Goal: Task Accomplishment & Management: Complete application form

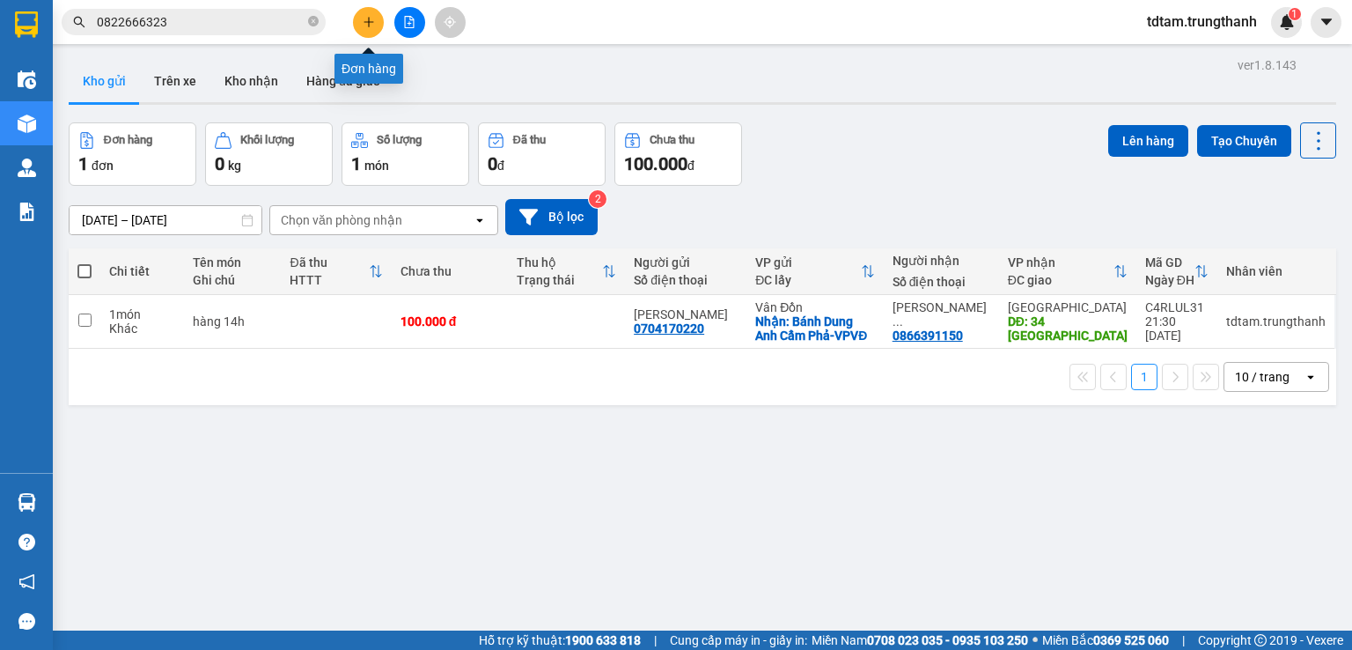
click at [363, 22] on icon "plus" at bounding box center [369, 22] width 12 height 12
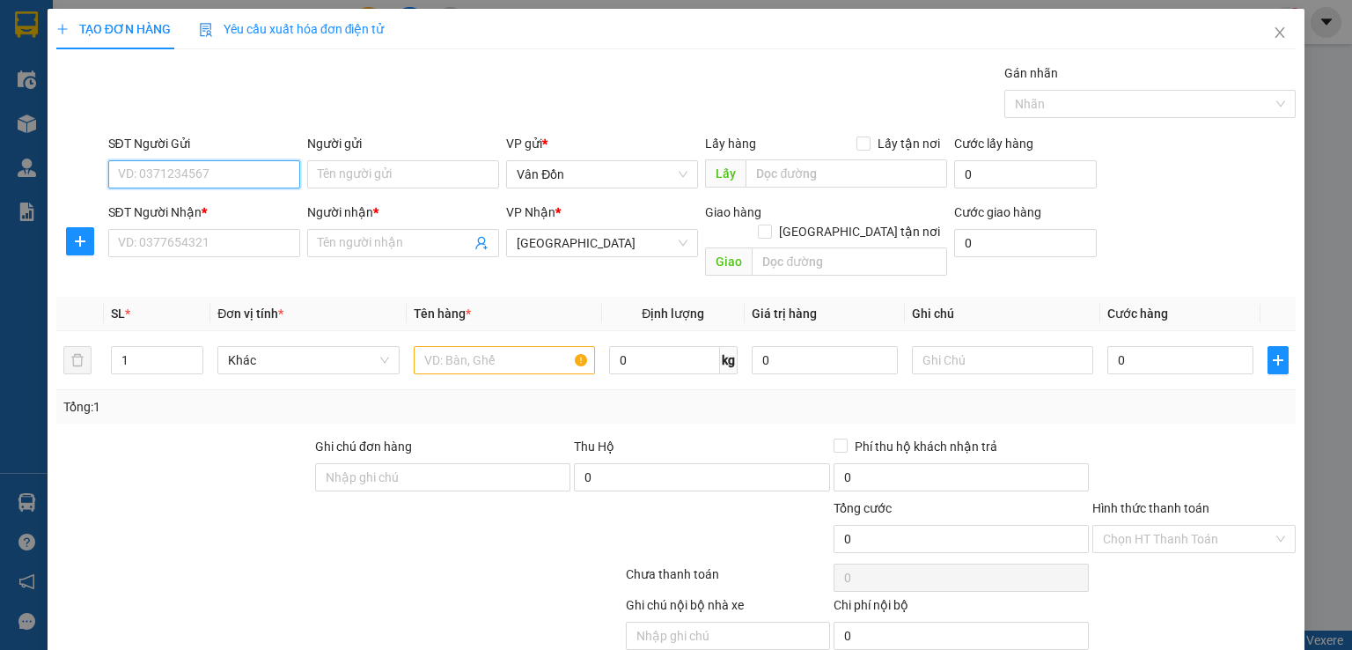
click at [216, 180] on input "SĐT Người Gửi" at bounding box center [204, 174] width 192 height 28
type input "0898093039"
click at [183, 216] on div "0898093039 - a Phương" at bounding box center [201, 208] width 169 height 19
type input "a Phương"
checkbox input "true"
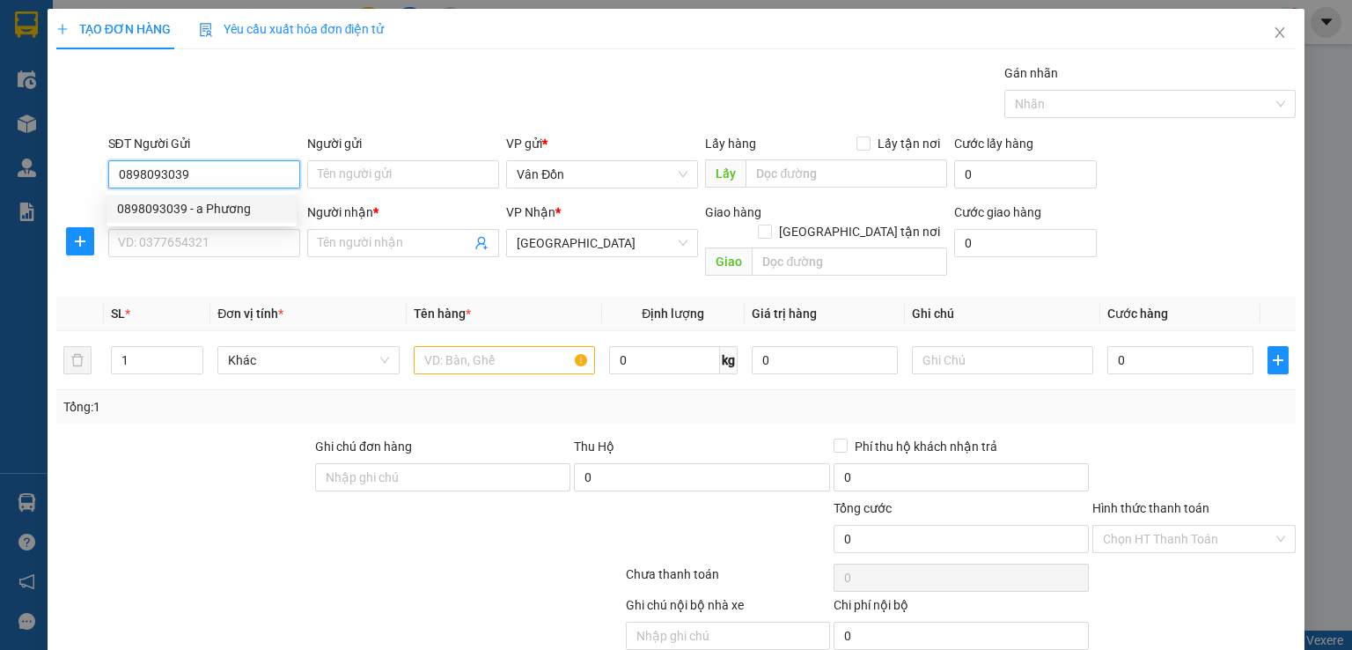
type input "chả mực Bà Nụ Vân Đồn- VPVĐ"
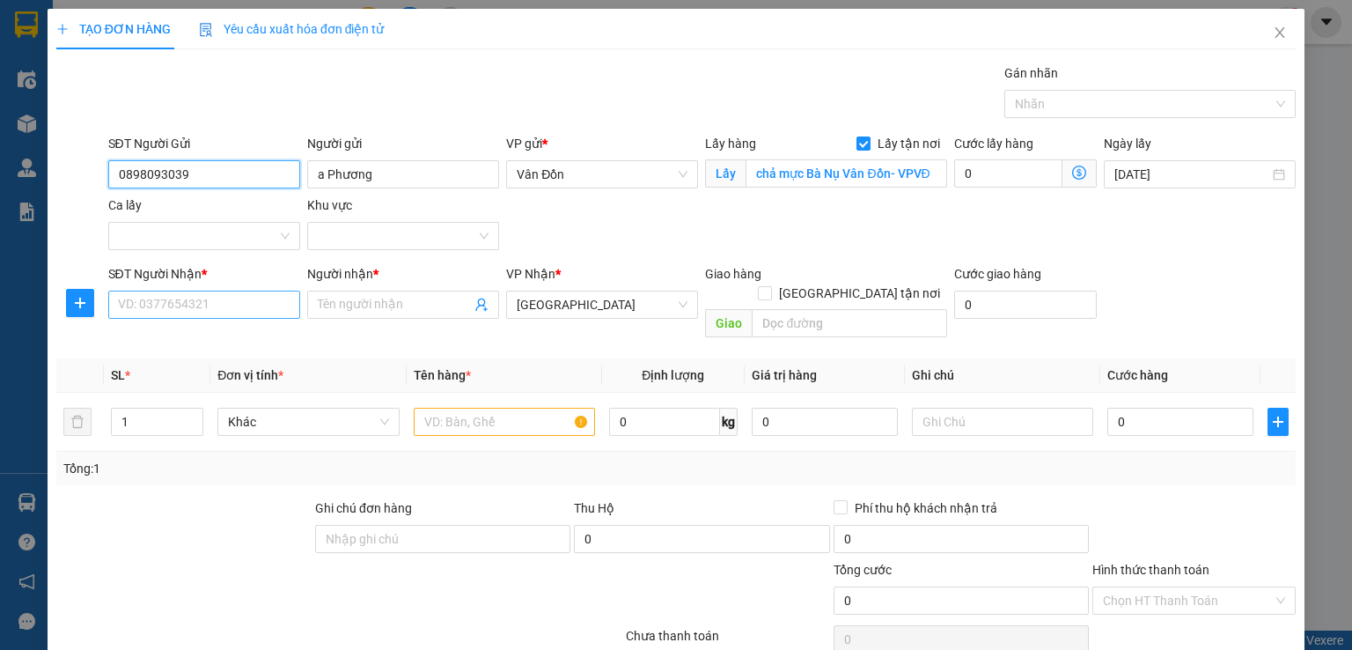
type input "0898093039"
click at [165, 305] on input "SĐT Người Nhận *" at bounding box center [204, 304] width 192 height 28
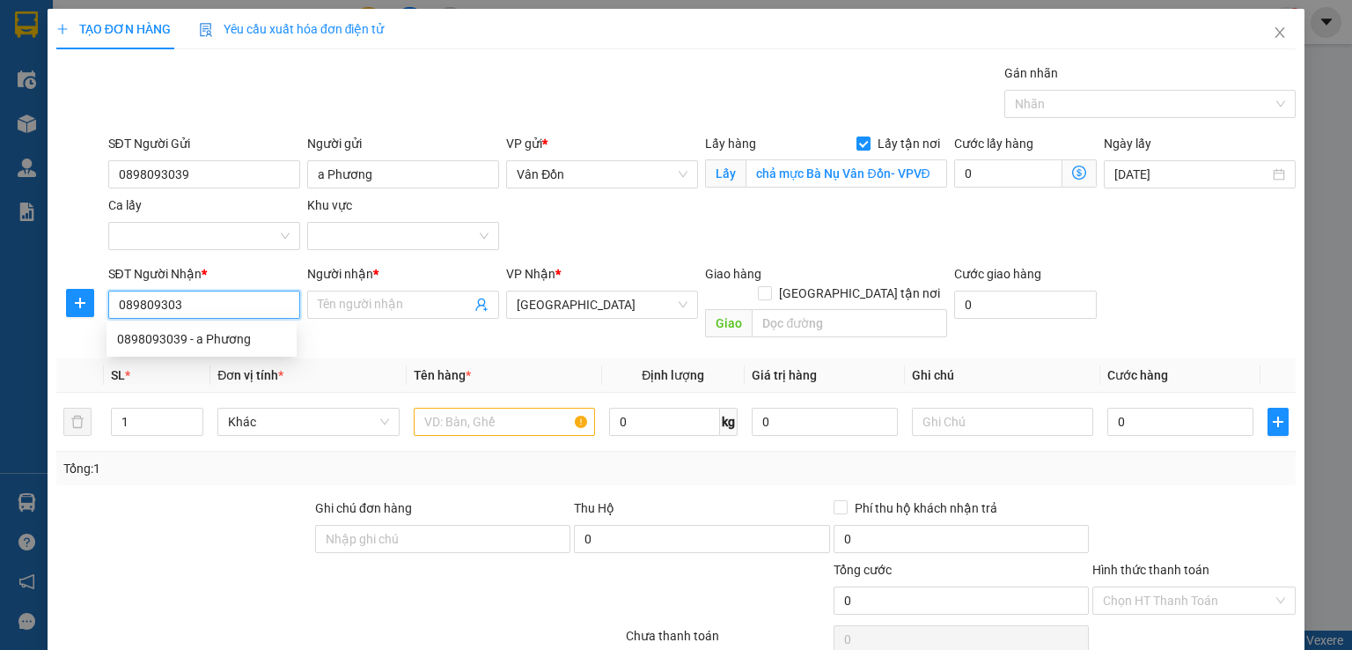
type input "0898093039"
click at [241, 341] on div "0898093039 - a Phương" at bounding box center [201, 338] width 169 height 19
type input "a Phương"
type input "hn"
type input "0898093039"
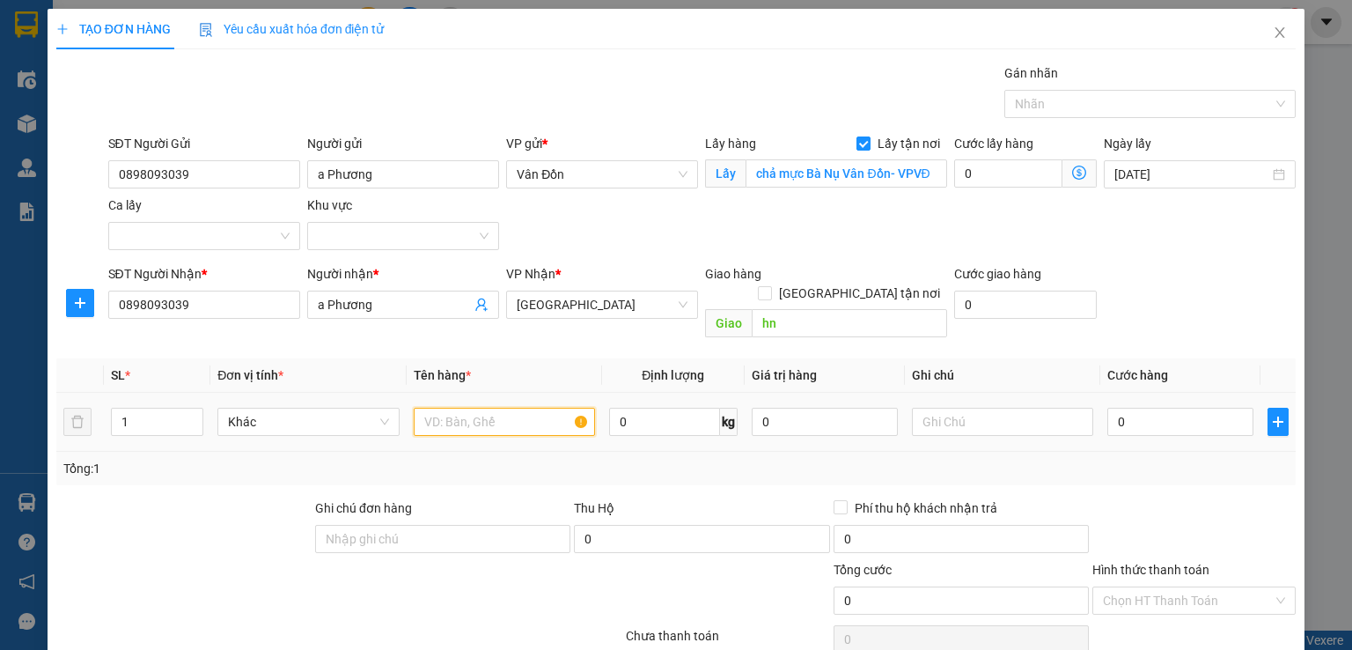
click at [475, 407] on input "text" at bounding box center [504, 421] width 181 height 28
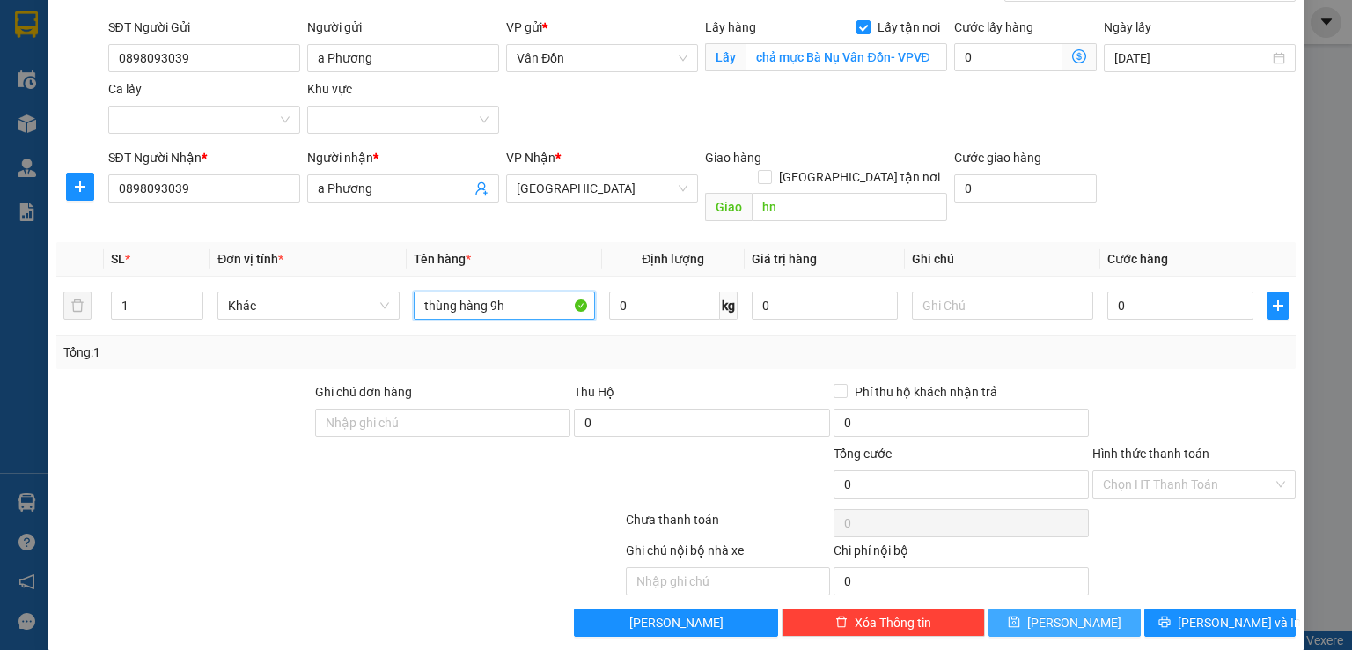
type input "thùng hàng 9h"
click at [1020, 615] on icon "save" at bounding box center [1014, 621] width 12 height 12
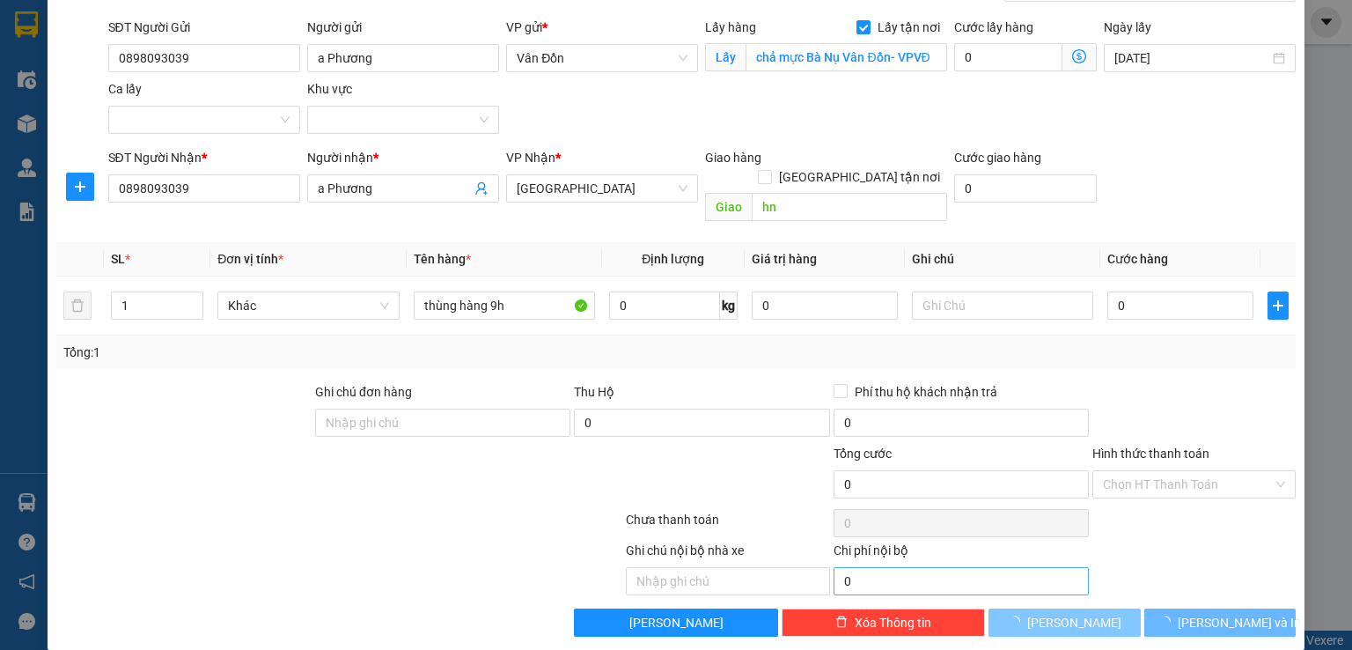
checkbox input "false"
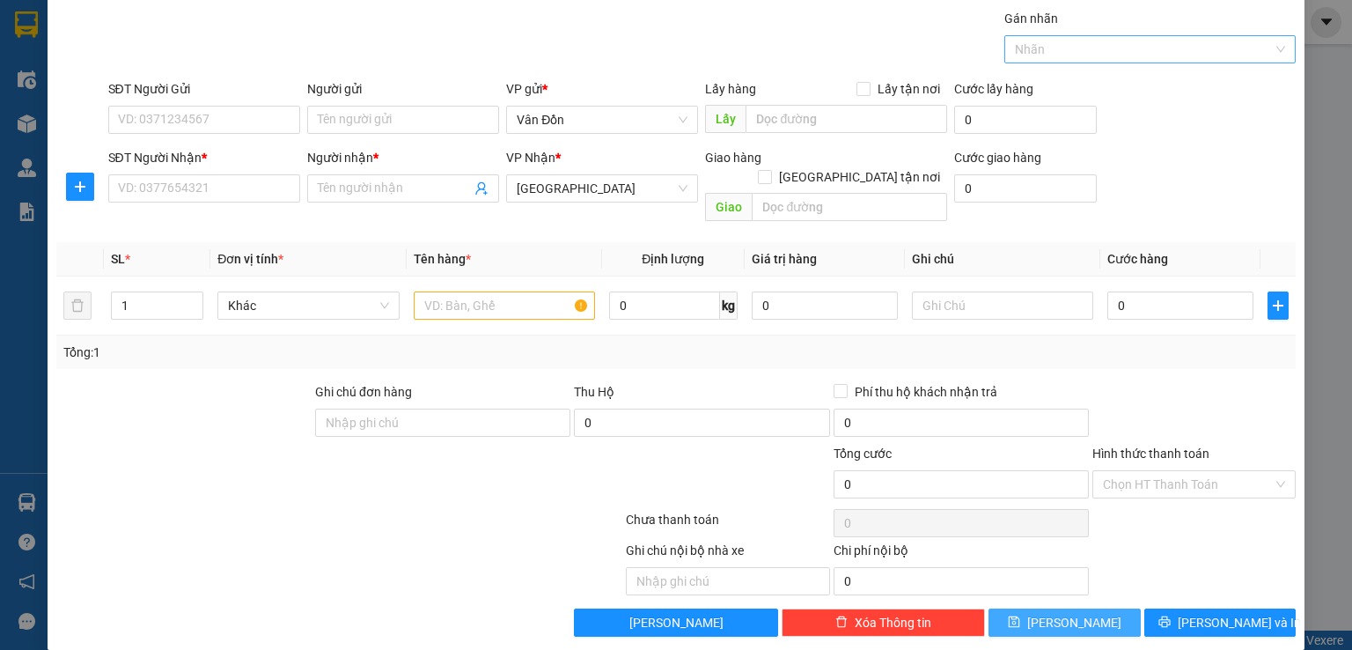
scroll to position [0, 0]
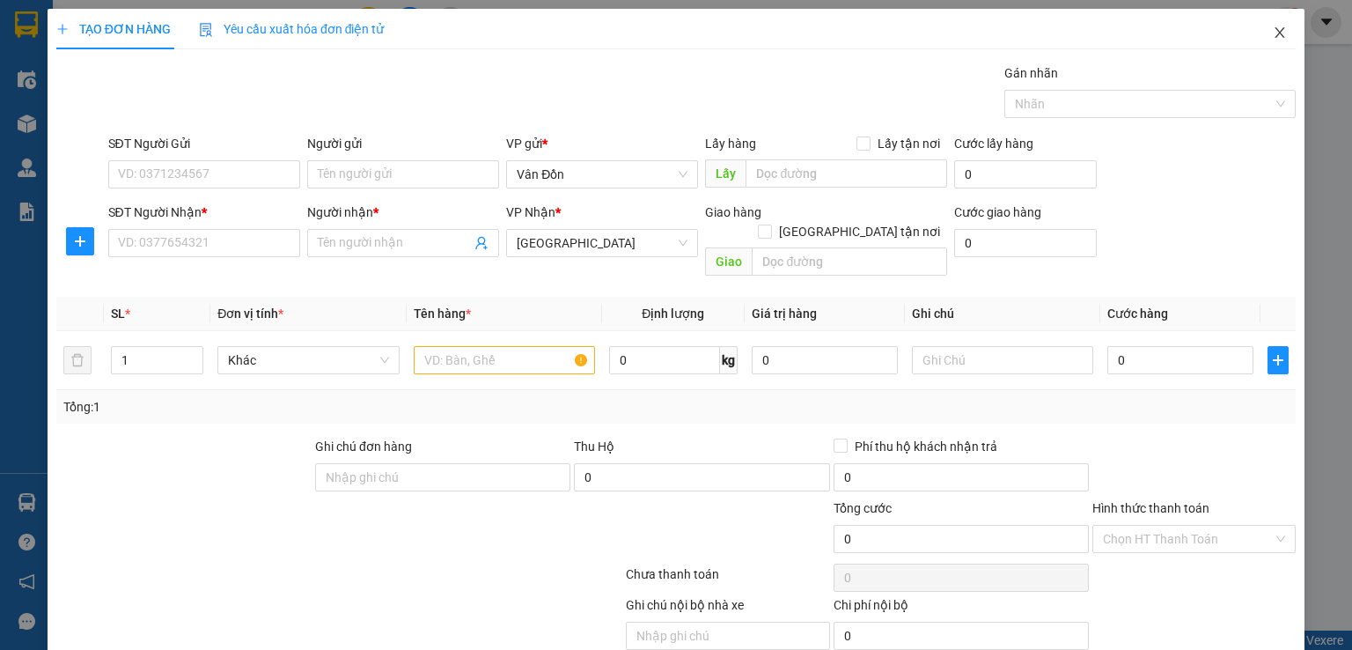
click at [1275, 32] on icon "close" at bounding box center [1280, 32] width 10 height 11
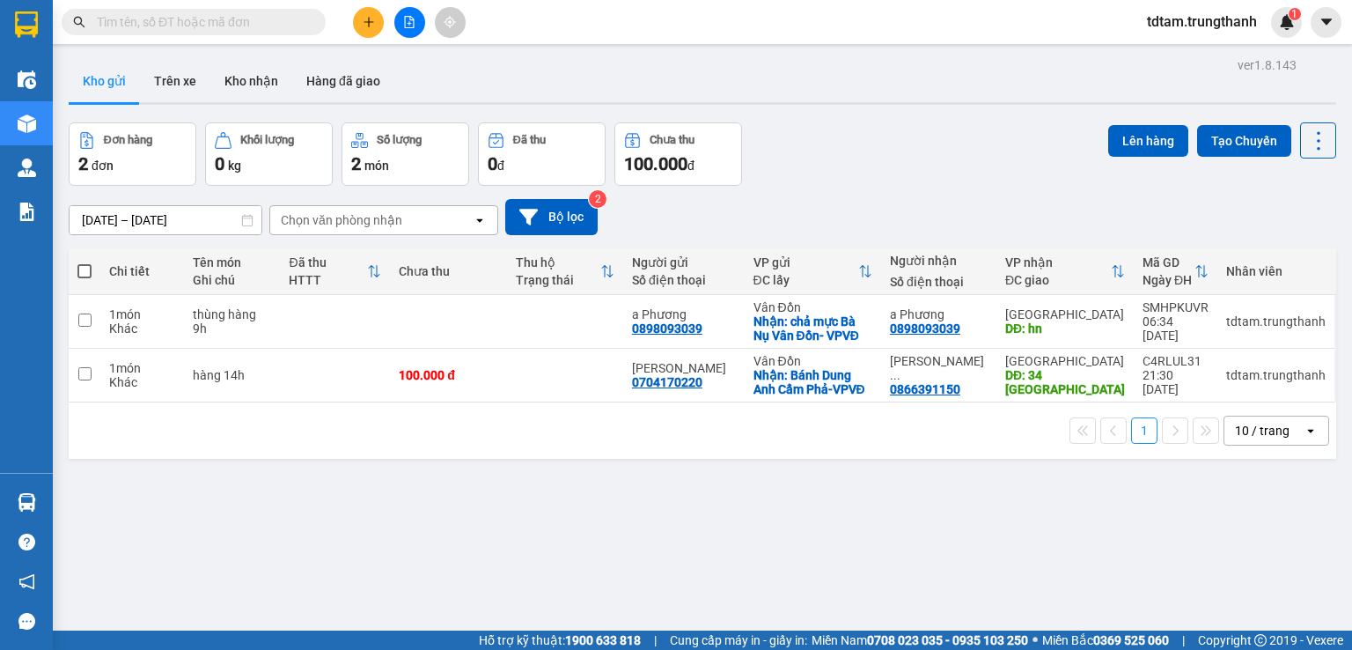
click at [1186, 28] on span "tdtam.trungthanh" at bounding box center [1202, 22] width 138 height 22
click at [1202, 58] on span "Đăng xuất" at bounding box center [1208, 54] width 104 height 19
